Goal: Information Seeking & Learning: Compare options

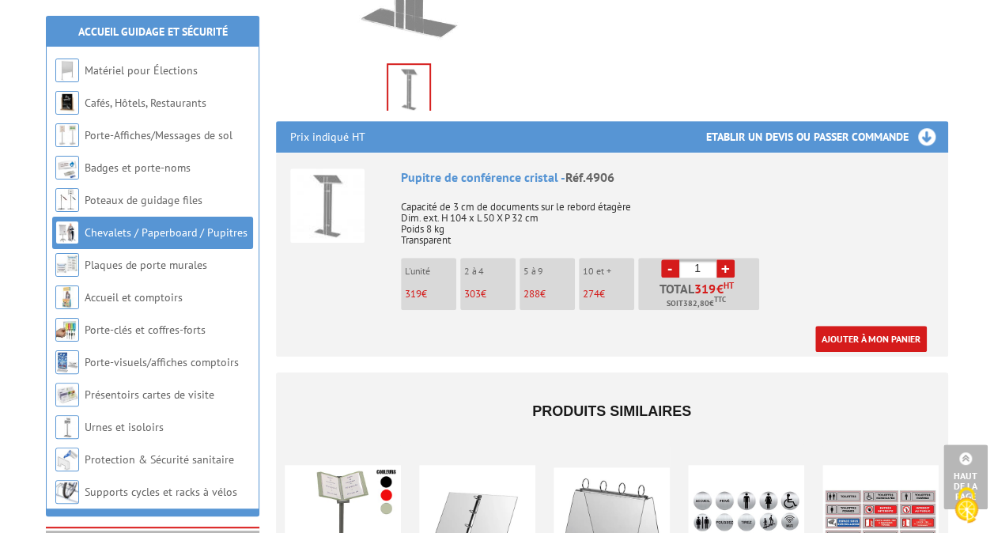
scroll to position [158, 0]
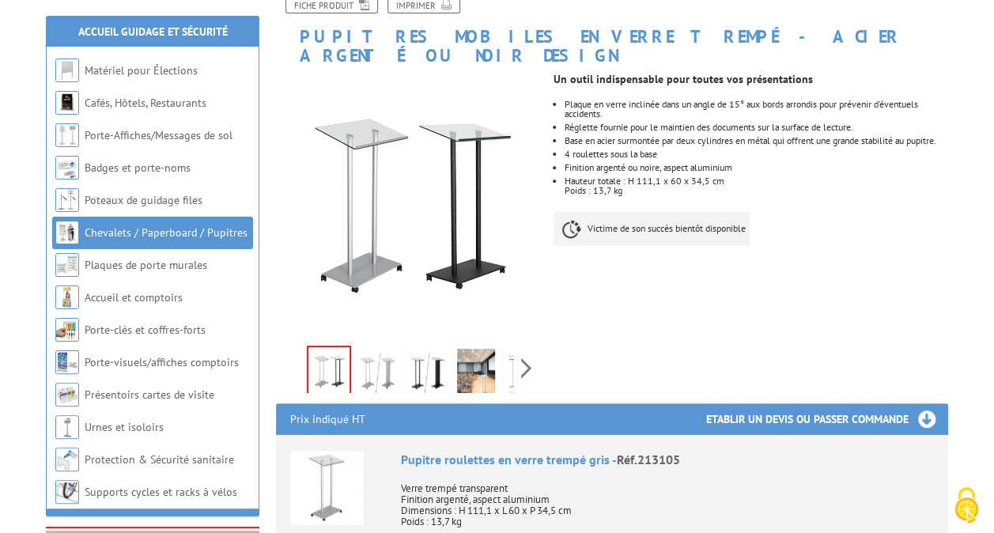
scroll to position [237, 0]
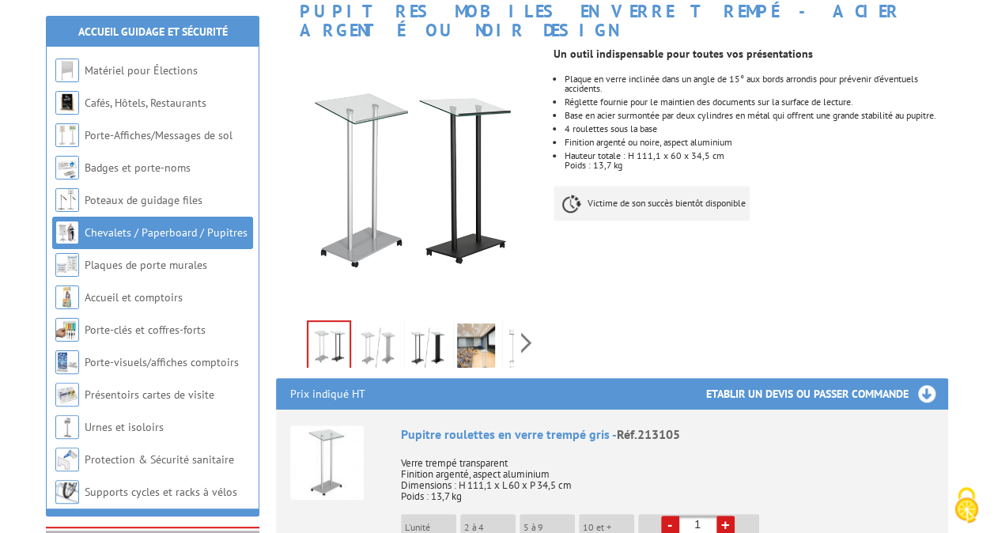
click at [535, 325] on div "Previous Next" at bounding box center [409, 342] width 267 height 55
click at [529, 326] on div "Previous Next" at bounding box center [409, 342] width 267 height 55
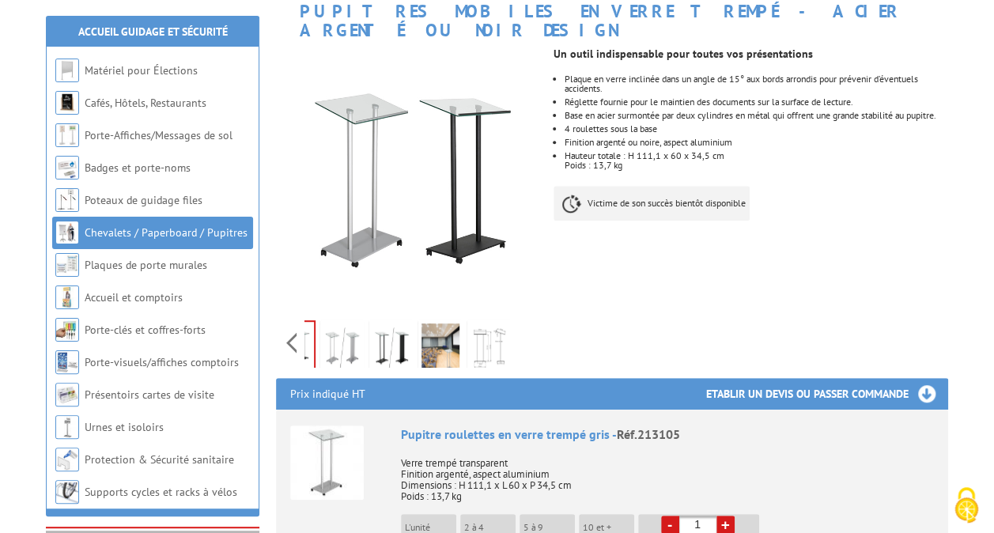
click at [482, 324] on img at bounding box center [490, 347] width 38 height 49
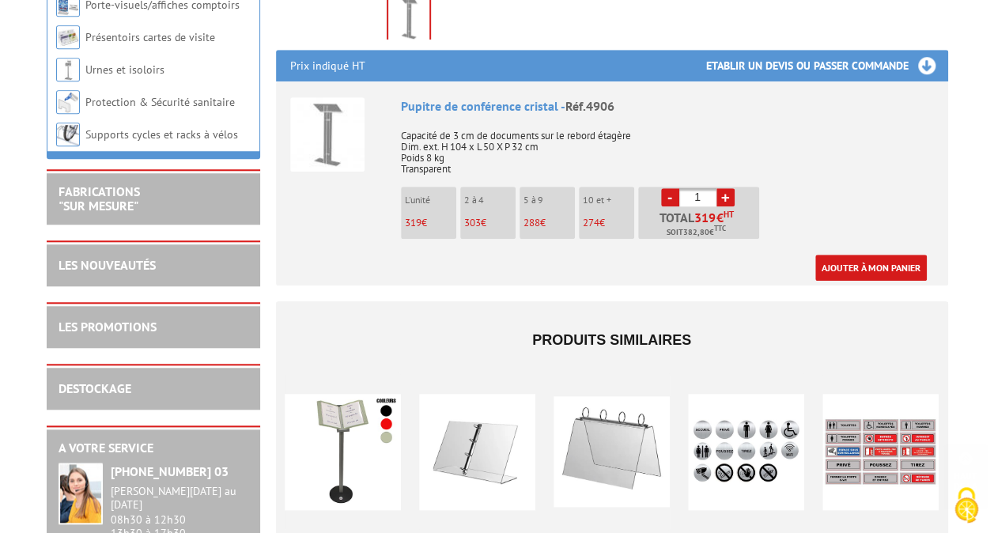
scroll to position [870, 0]
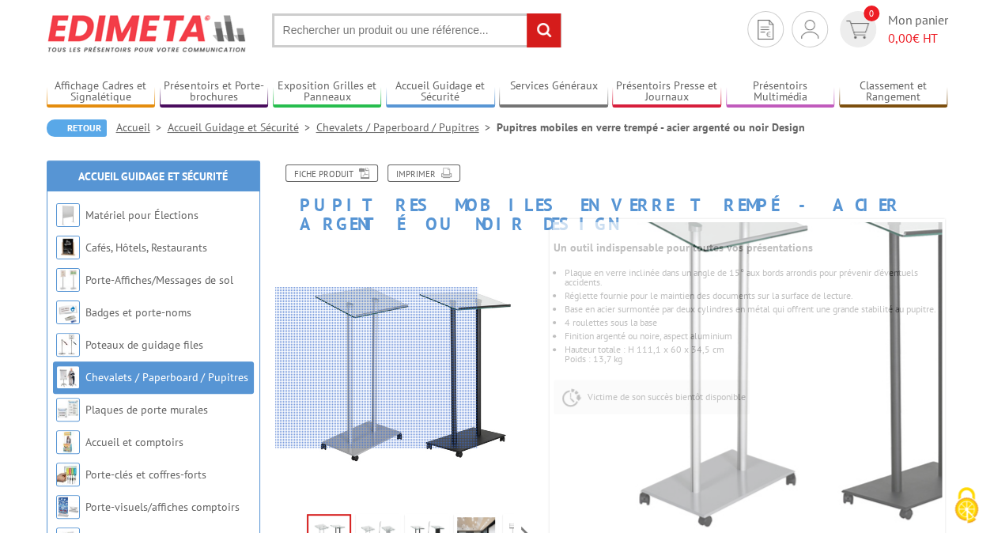
scroll to position [79, 0]
